Goal: Task Accomplishment & Management: Use online tool/utility

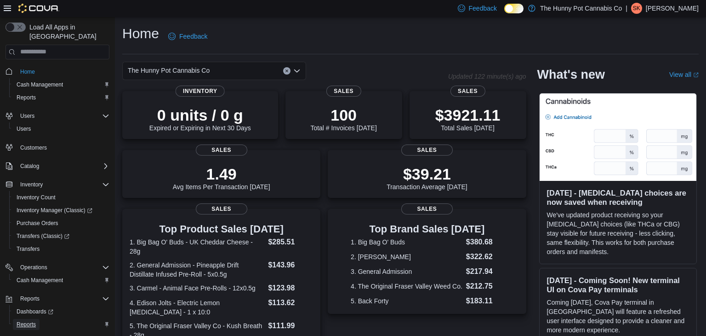
click at [36, 319] on link "Reports" at bounding box center [26, 324] width 27 height 11
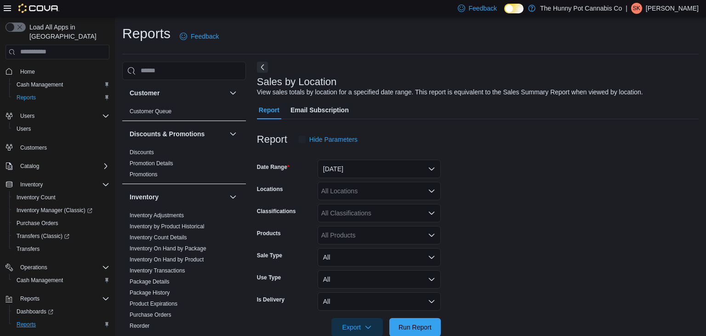
scroll to position [18, 0]
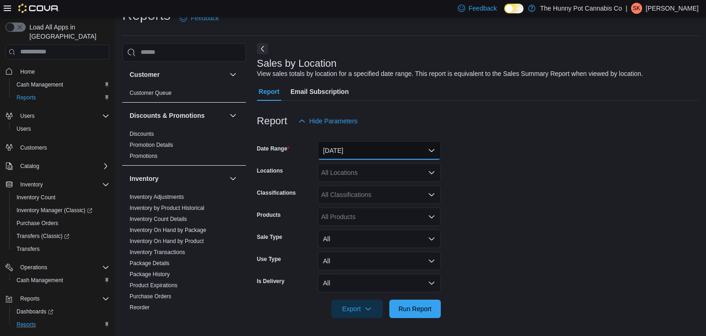
click at [380, 145] on button "[DATE]" at bounding box center [379, 150] width 123 height 18
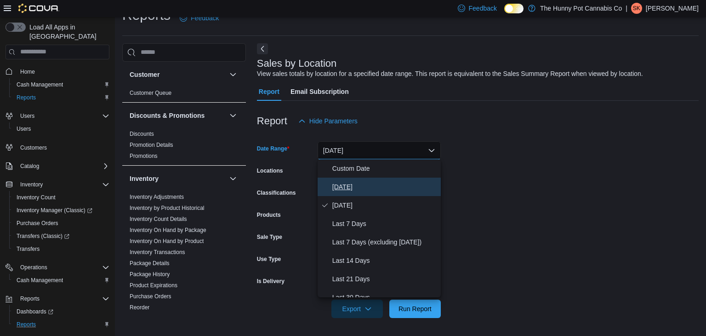
click at [361, 185] on span "[DATE]" at bounding box center [384, 186] width 105 height 11
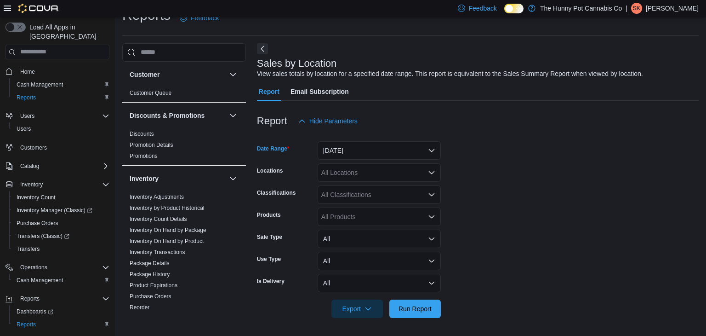
click at [523, 150] on form "Date Range [DATE] Locations All Locations Classifications All Classifications P…" at bounding box center [478, 224] width 442 height 188
click at [429, 303] on span "Run Report" at bounding box center [415, 308] width 40 height 18
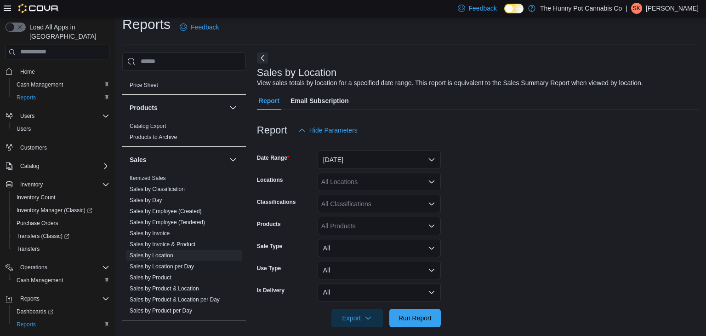
scroll to position [378, 0]
click at [187, 210] on link "Sales by Employee (Created)" at bounding box center [166, 208] width 72 height 6
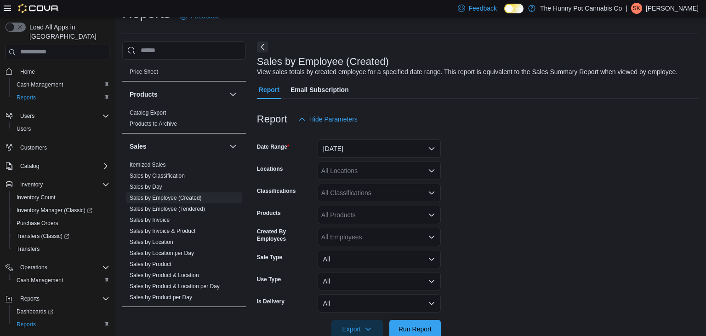
scroll to position [21, 0]
click at [351, 150] on button "[DATE]" at bounding box center [379, 148] width 123 height 18
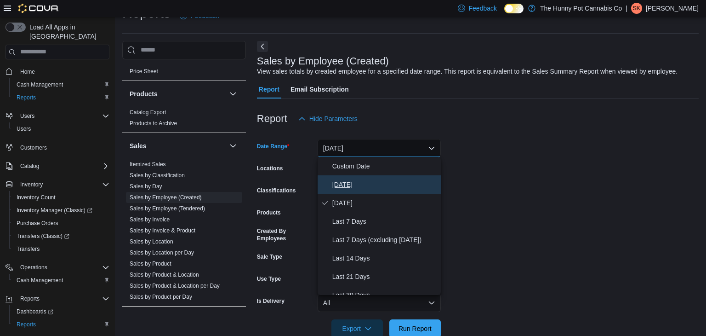
click at [355, 180] on span "[DATE]" at bounding box center [384, 184] width 105 height 11
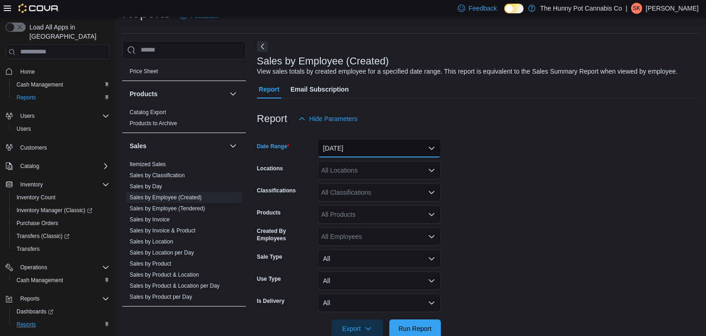
scroll to position [40, 0]
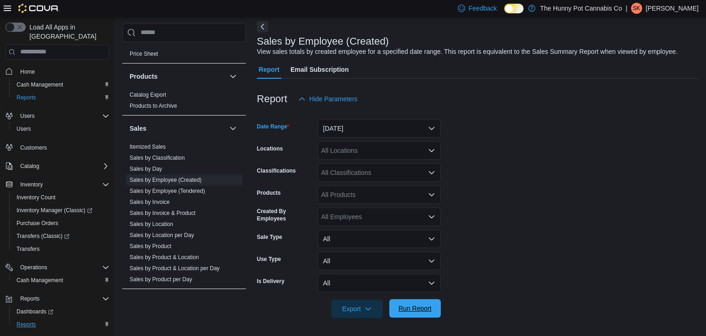
click at [419, 309] on span "Run Report" at bounding box center [415, 307] width 33 height 9
